Goal: Information Seeking & Learning: Learn about a topic

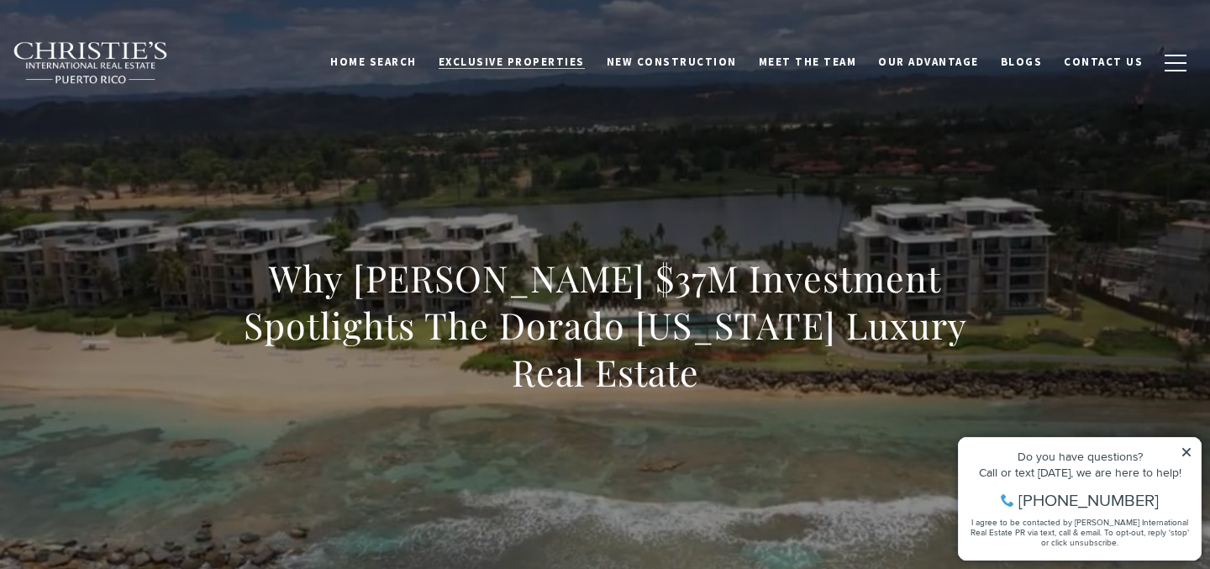
click at [559, 63] on span "Exclusive Properties" at bounding box center [512, 62] width 146 height 14
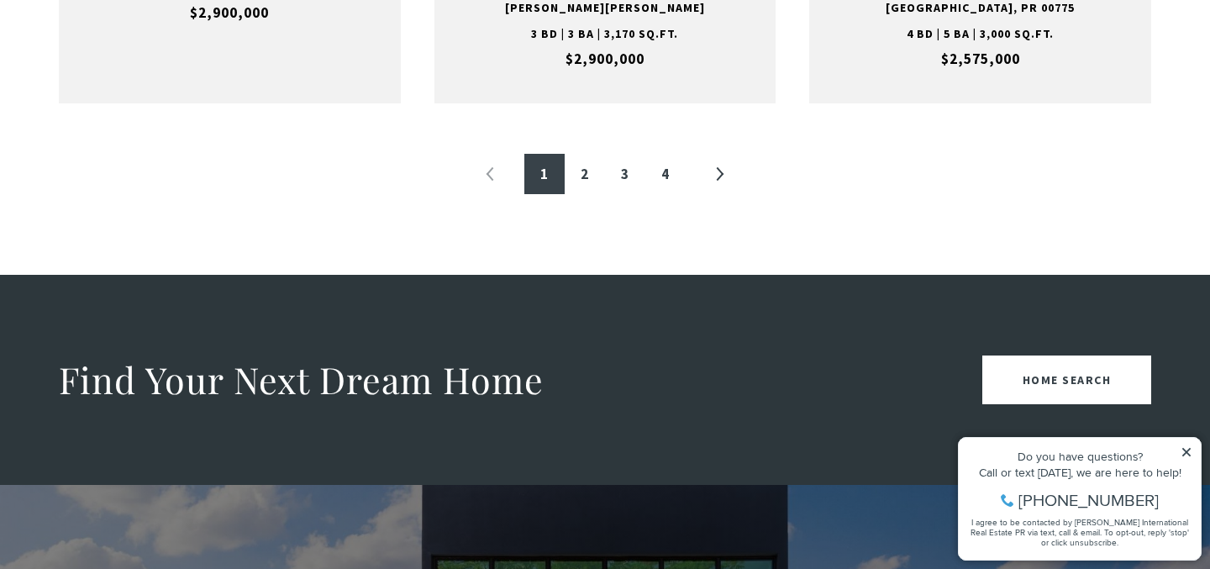
scroll to position [2114, 0]
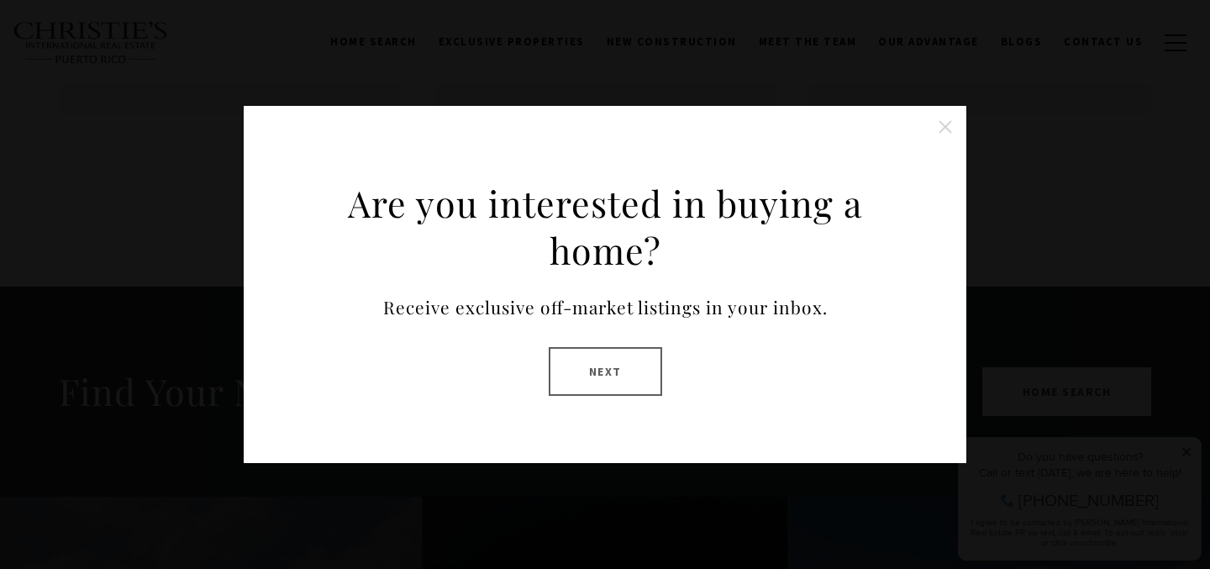
click at [941, 127] on button "Close this option" at bounding box center [946, 127] width 34 height 34
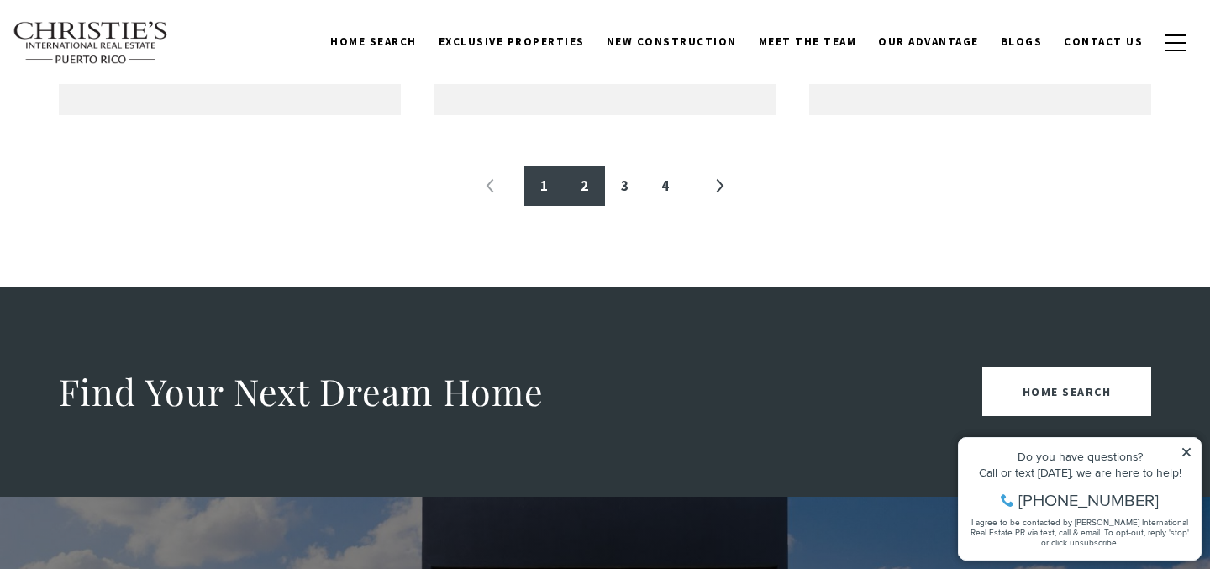
click at [585, 196] on link "2" at bounding box center [585, 186] width 40 height 40
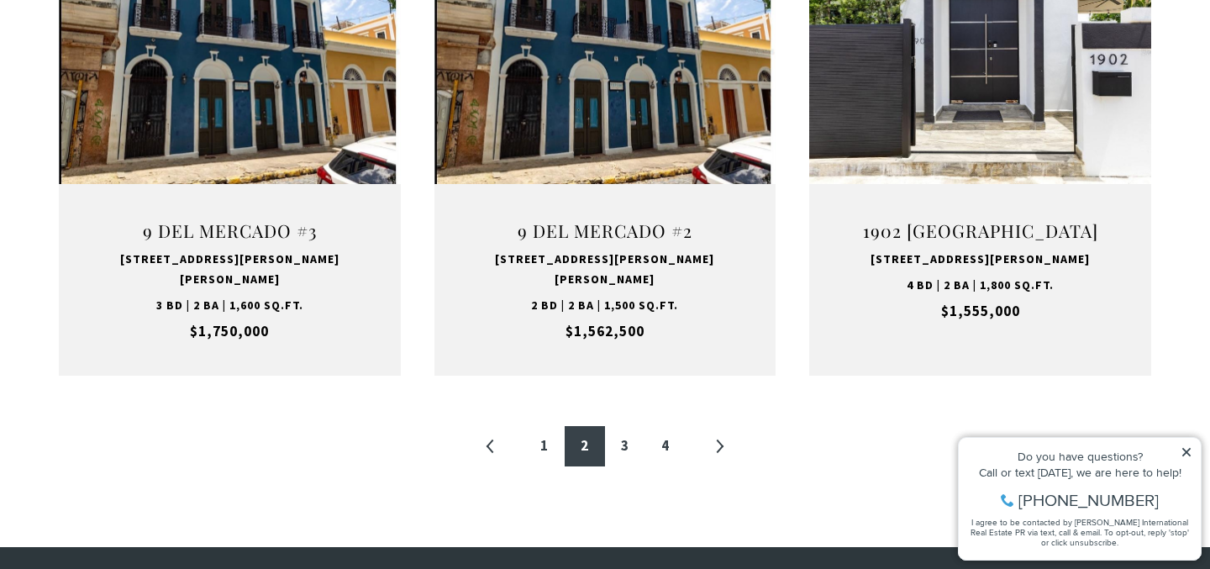
scroll to position [1828, 0]
click at [620, 425] on link "3" at bounding box center [625, 445] width 40 height 40
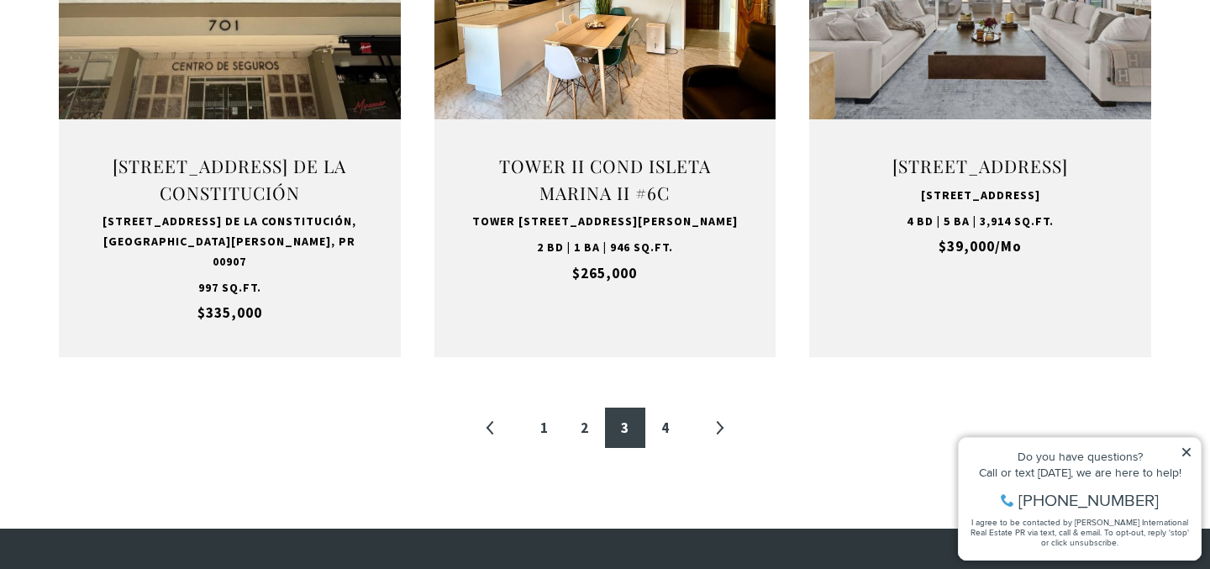
scroll to position [1875, 0]
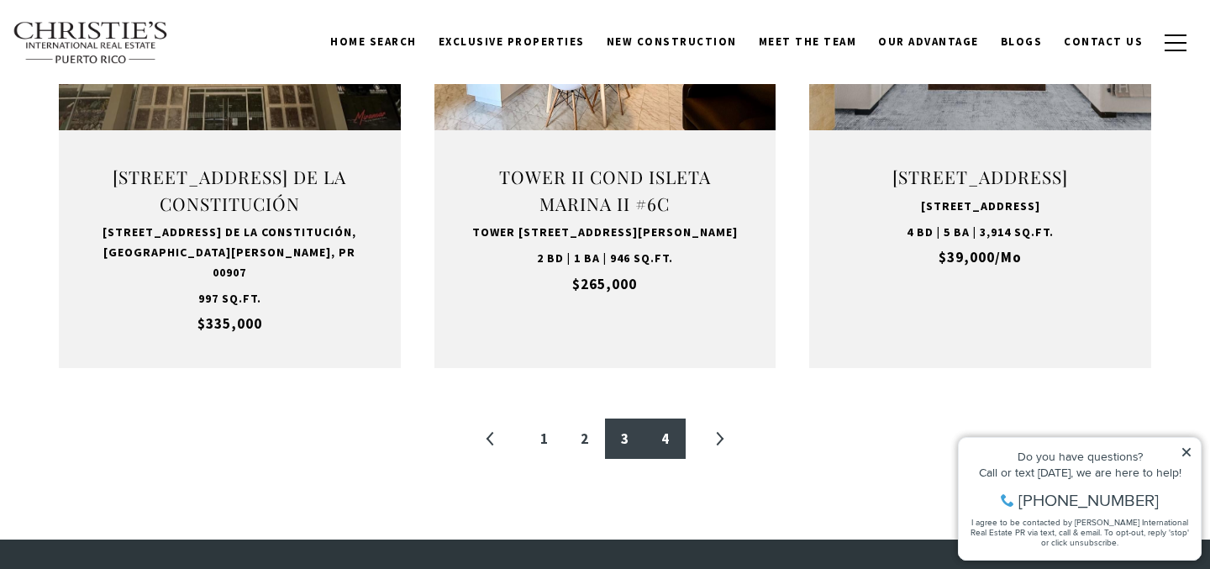
click at [667, 432] on link "4" at bounding box center [666, 439] width 40 height 40
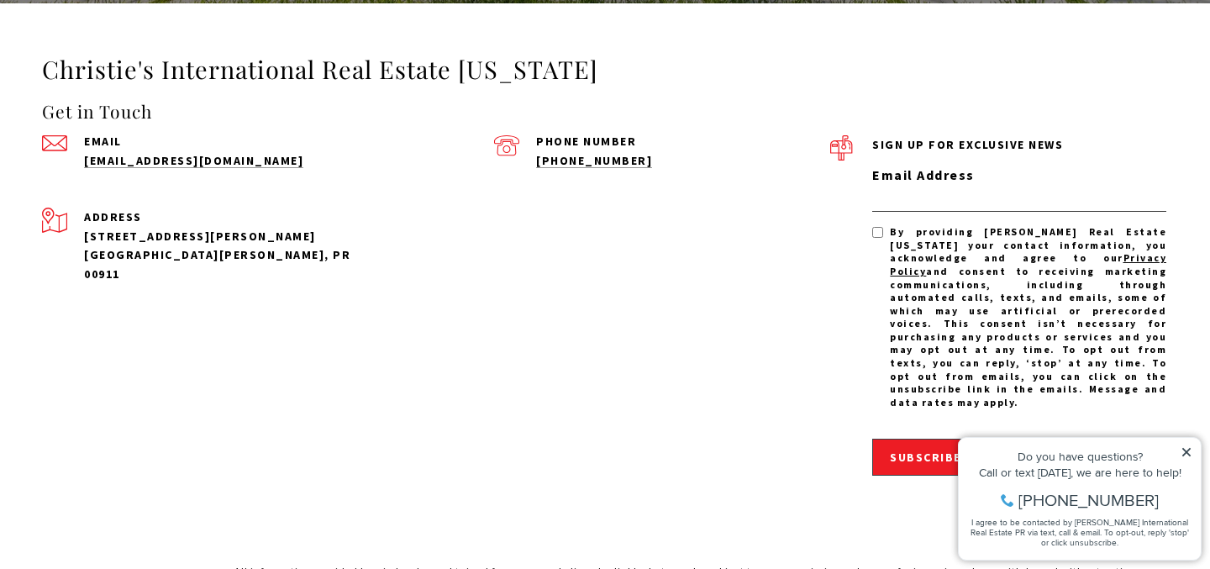
scroll to position [3202, 0]
